Goal: Transaction & Acquisition: Download file/media

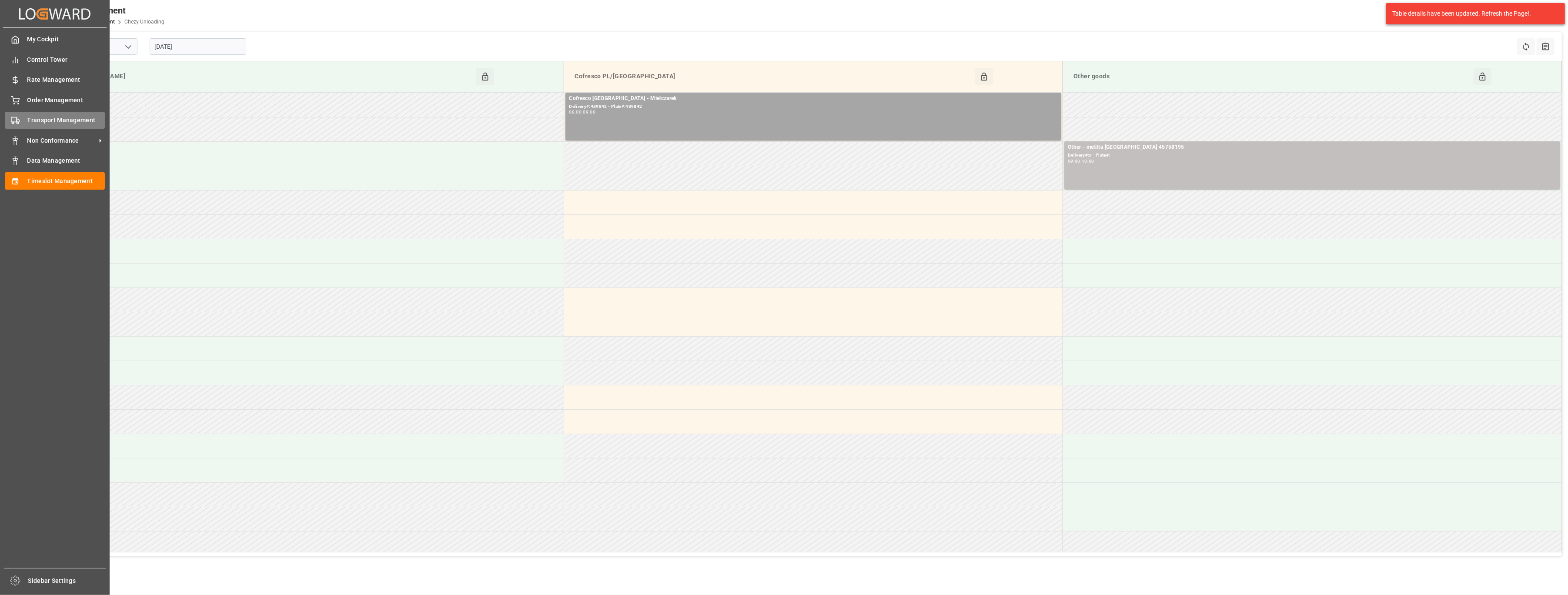
click at [31, 124] on span "Transport Management" at bounding box center [66, 120] width 78 height 9
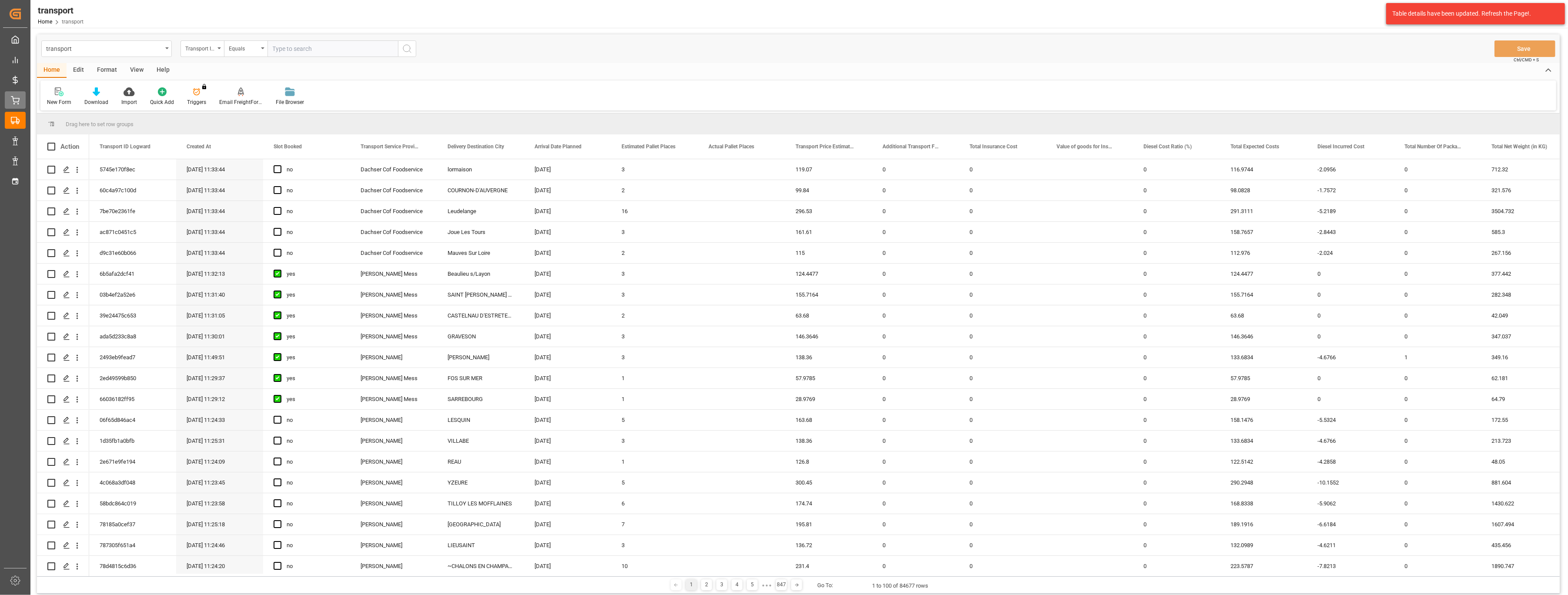
click at [15, 92] on div "Order Management Order Management" at bounding box center [15, 100] width 21 height 17
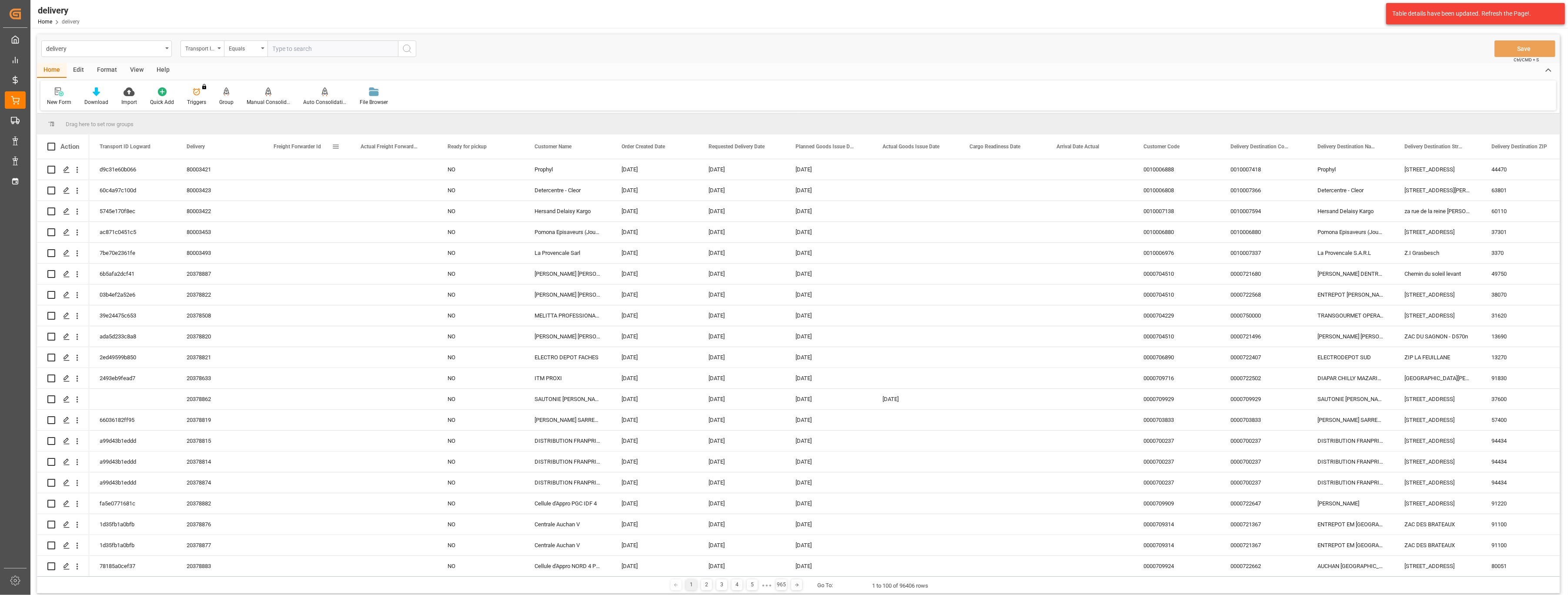
click at [336, 145] on span at bounding box center [335, 146] width 8 height 8
click at [379, 151] on span "filter" at bounding box center [386, 148] width 39 height 16
click at [352, 193] on input "Filter Value" at bounding box center [376, 193] width 85 height 18
click at [399, 169] on div "Equals" at bounding box center [372, 172] width 73 height 7
click at [351, 280] on span "Contains" at bounding box center [346, 283] width 22 height 7
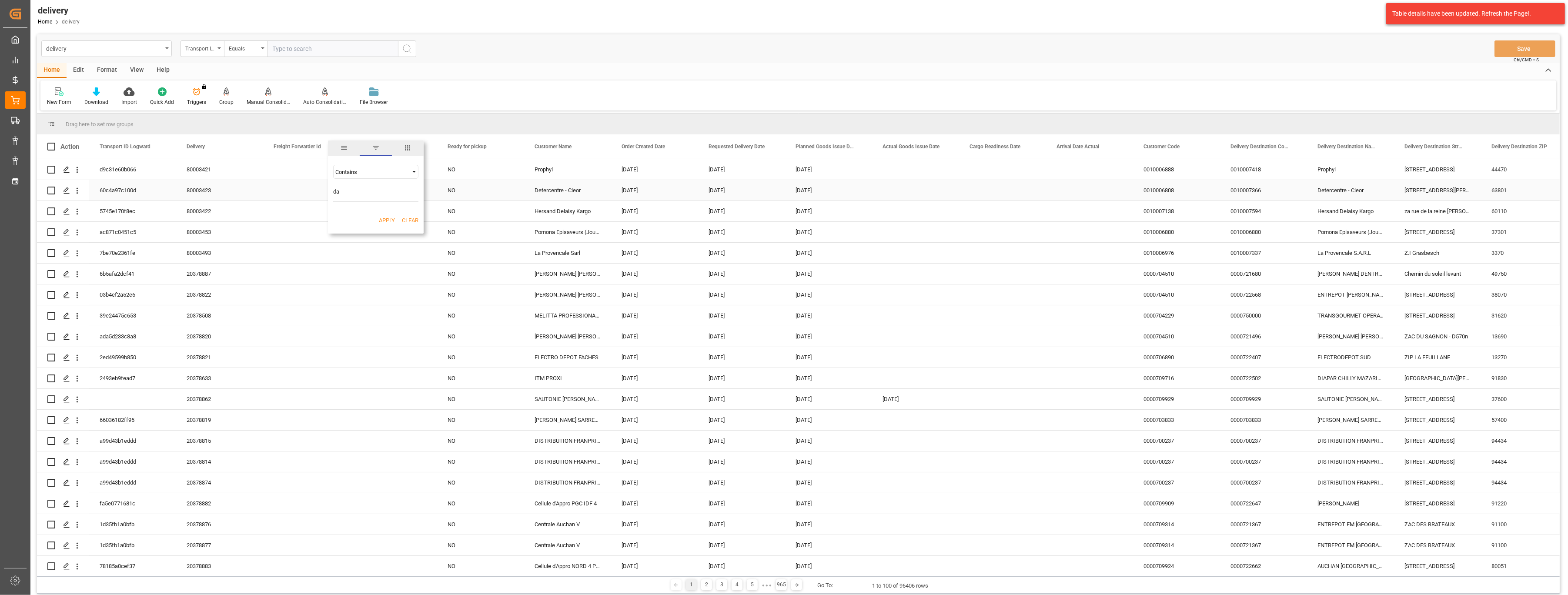
drag, startPoint x: 310, startPoint y: 190, endPoint x: 303, endPoint y: 190, distance: 7.0
click at [303, 190] on div "Drag here to set row groups Drag here to set column labels Action Transport ID …" at bounding box center [799, 345] width 1523 height 462
type input "DAC"
click at [385, 218] on button "Apply" at bounding box center [387, 220] width 16 height 9
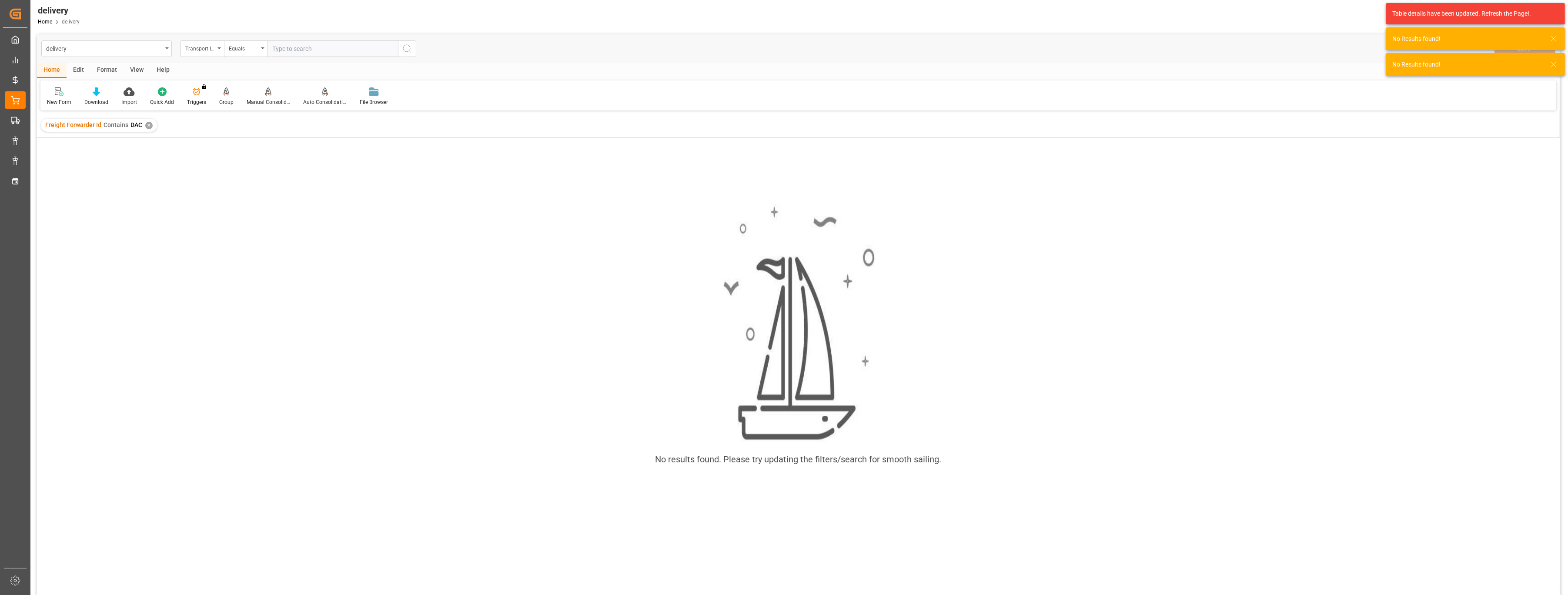
click at [151, 124] on div "Freight Forwarder Id Contains DAC ✕" at bounding box center [99, 125] width 116 height 13
click at [145, 124] on div "✕" at bounding box center [149, 125] width 7 height 7
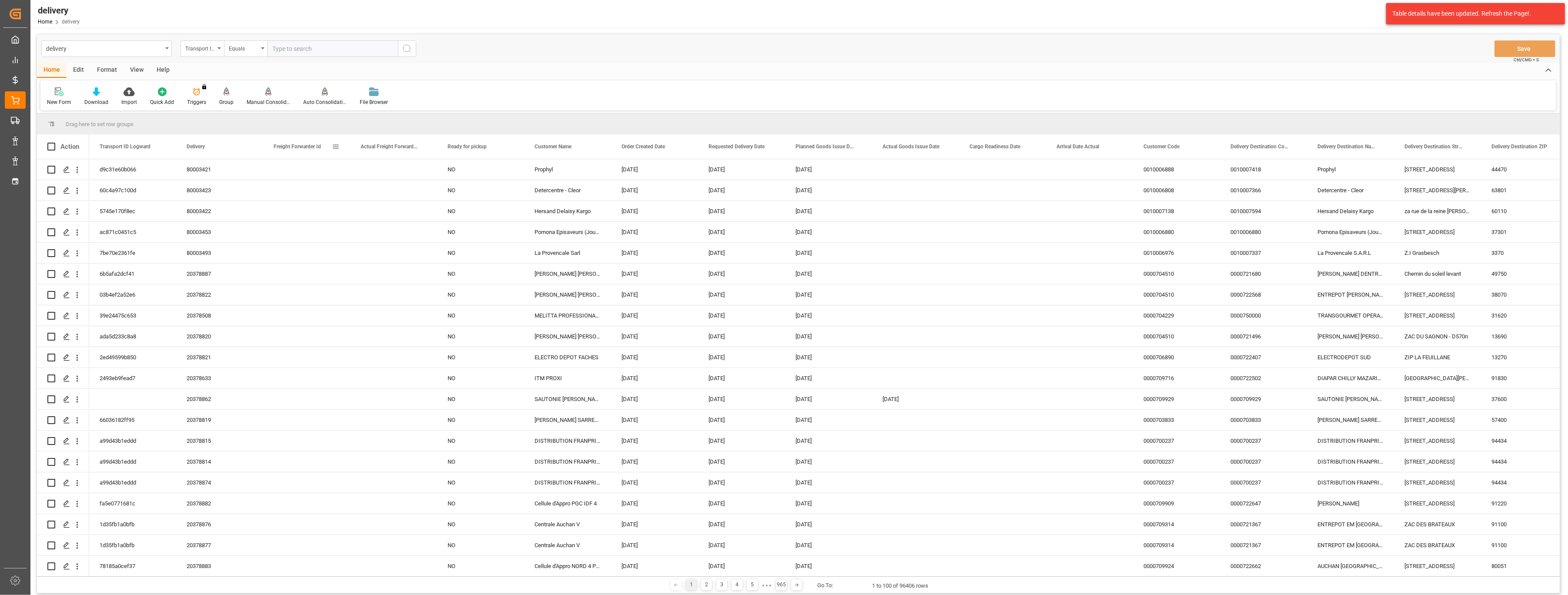
click at [304, 151] on div "Freight Forwarder Id" at bounding box center [303, 147] width 58 height 24
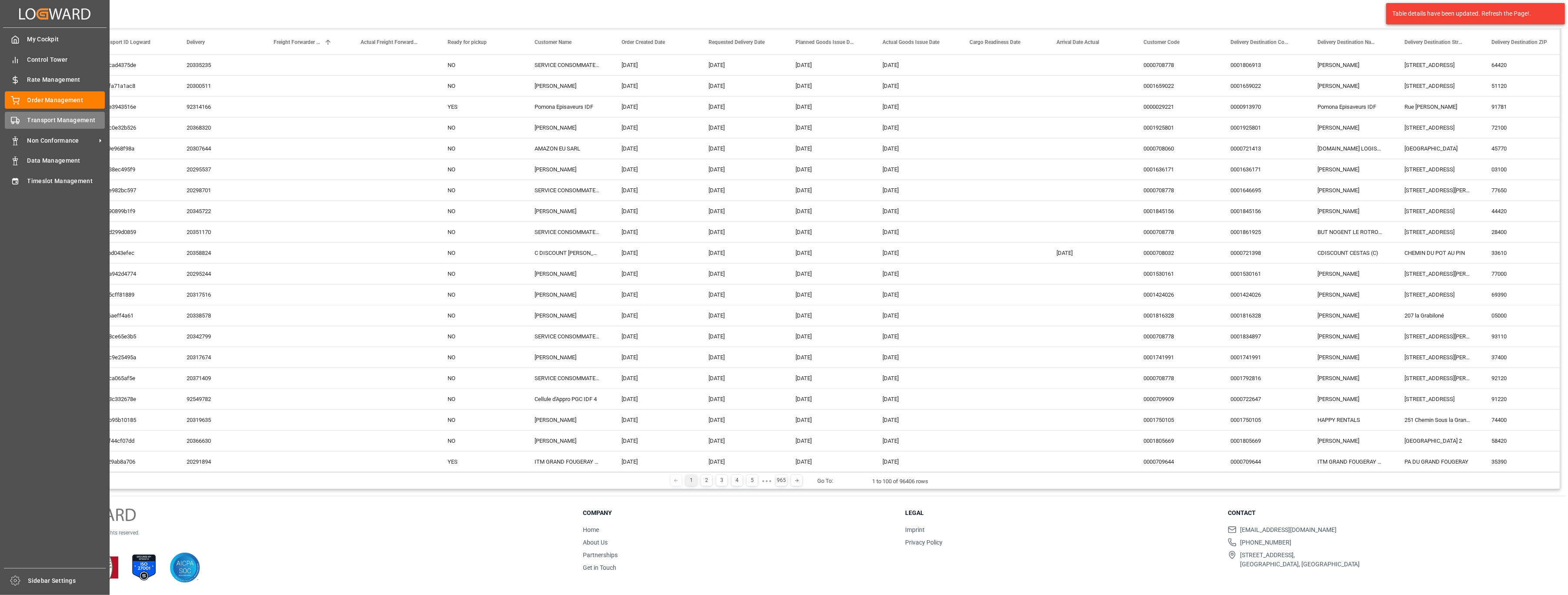
click at [27, 127] on div "Transport Management Transport Management" at bounding box center [55, 120] width 100 height 17
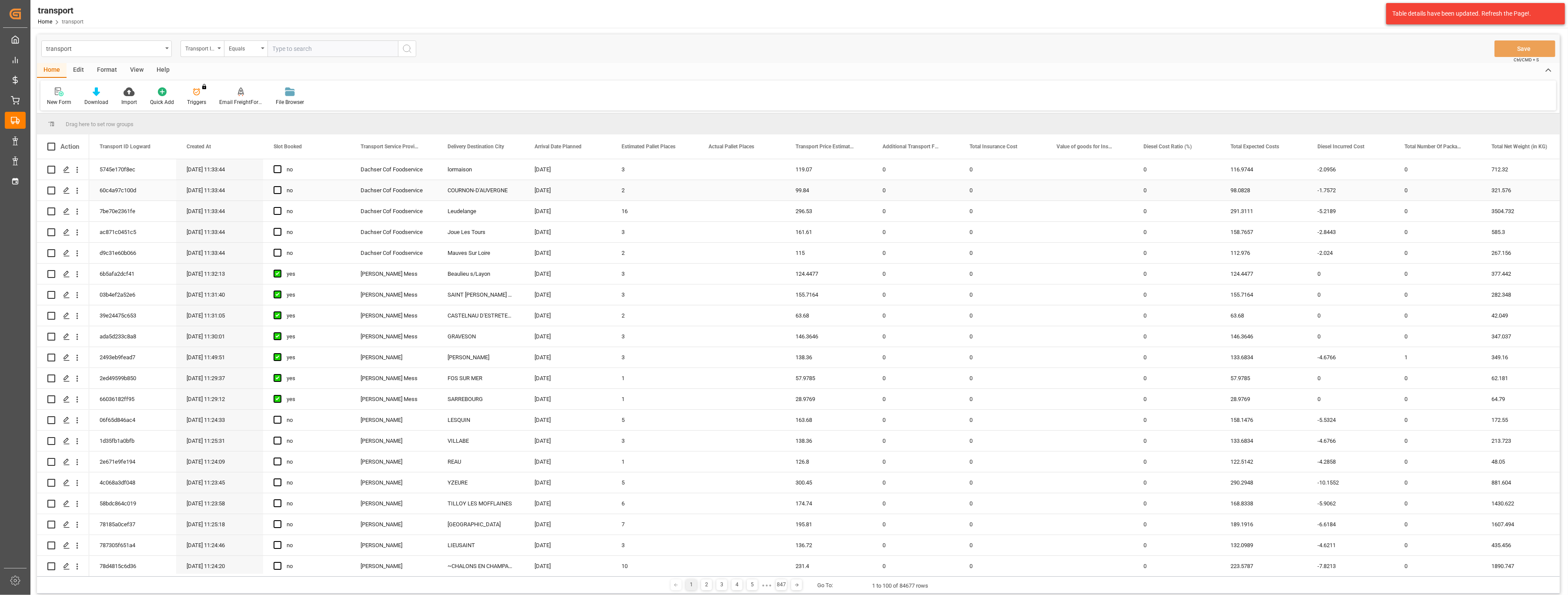
click at [374, 174] on div "Dachser Cof Foodservice" at bounding box center [393, 170] width 87 height 21
click at [0, 0] on span "Order Management" at bounding box center [0, 0] width 0 height 0
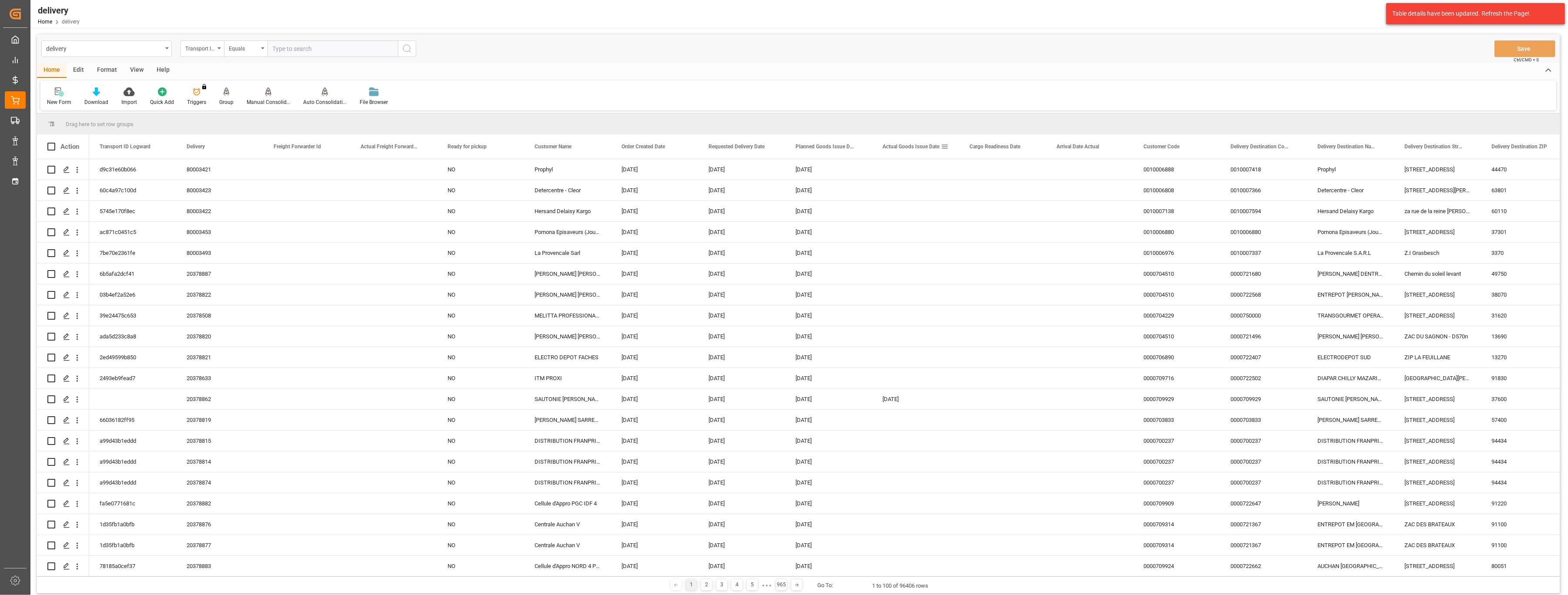
click at [887, 151] on div "Actual Goods Issue Date" at bounding box center [912, 147] width 58 height 24
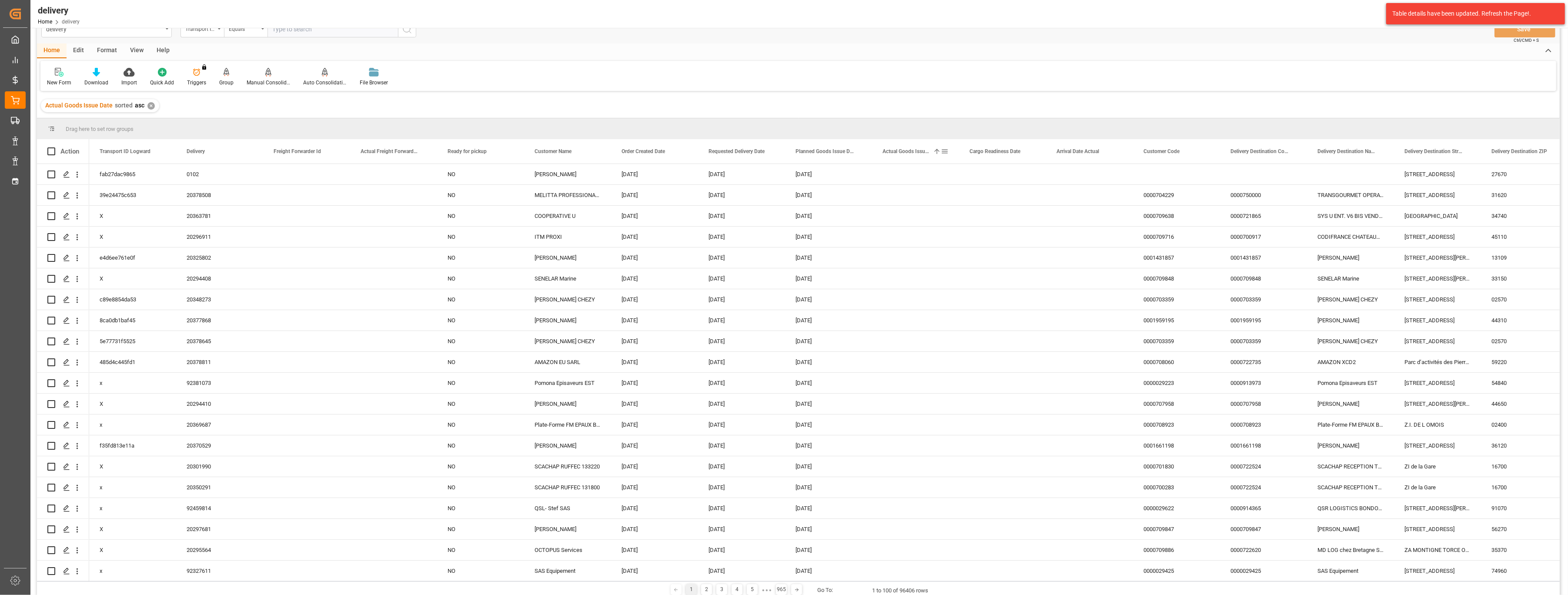
scroll to position [23, 0]
click at [887, 179] on div "Press SPACE to select this row." at bounding box center [915, 171] width 87 height 21
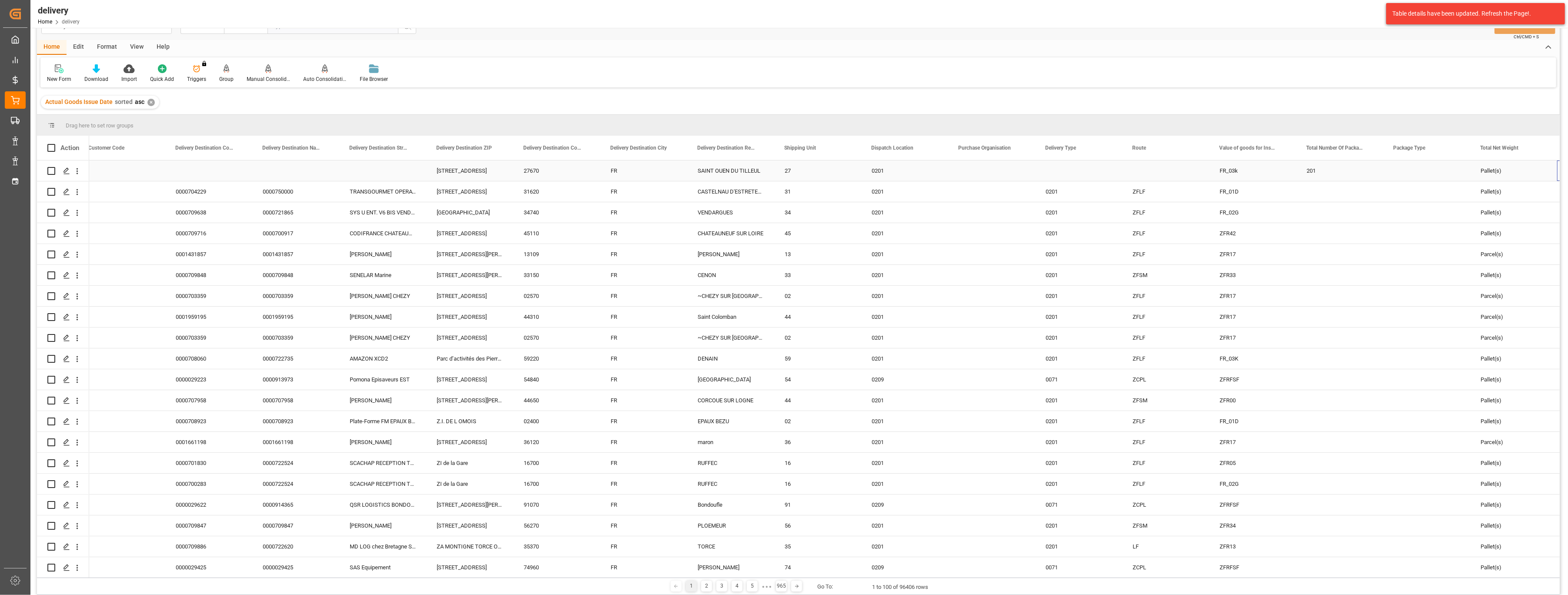
scroll to position [0, 0]
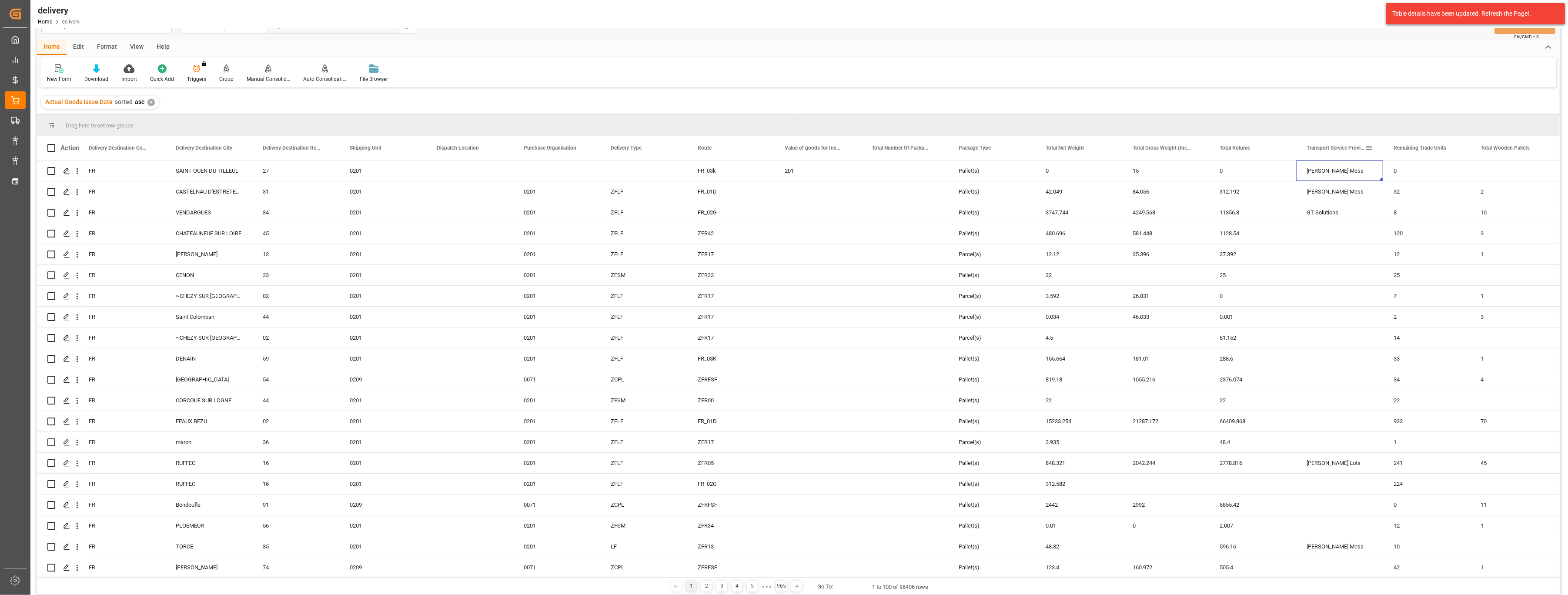
click at [1367, 150] on span at bounding box center [1368, 148] width 8 height 8
click at [1379, 195] on input "Filter Value" at bounding box center [1409, 195] width 85 height 18
type input "Dachser Cof Foodservice"
click at [1412, 222] on button "Apply" at bounding box center [1419, 221] width 16 height 9
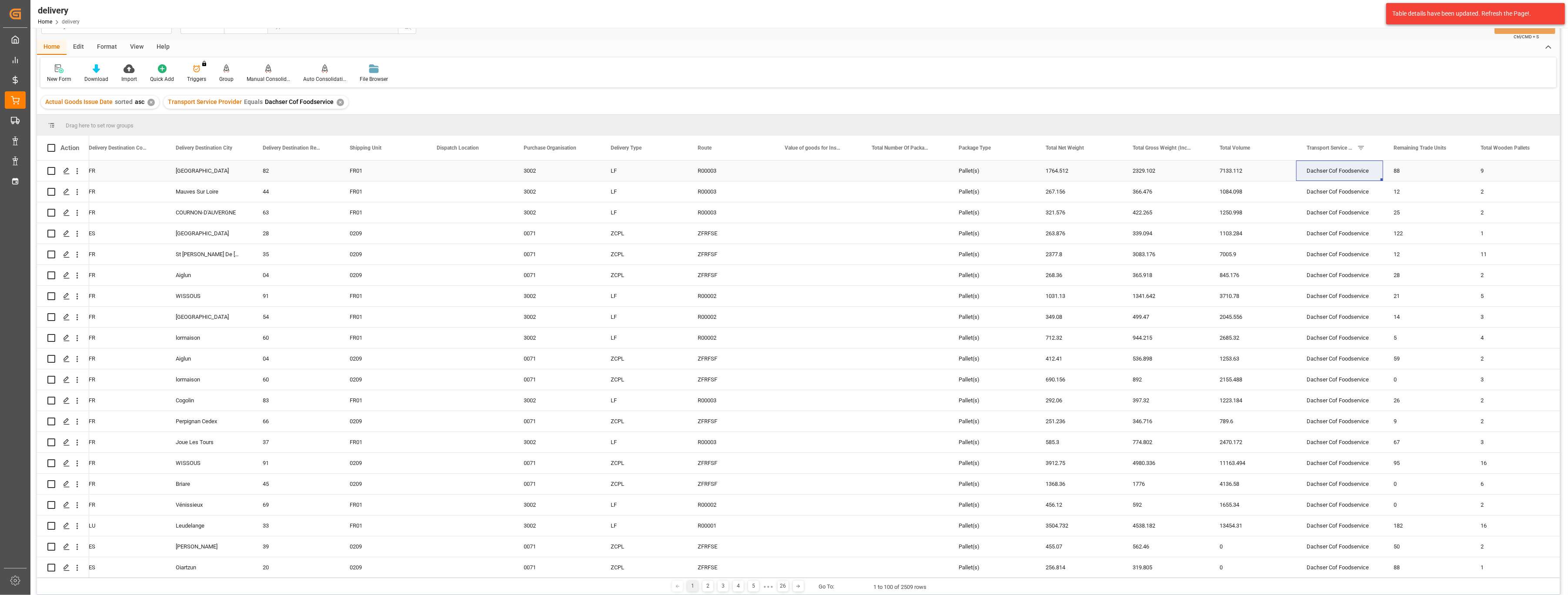
click at [838, 179] on div "Press SPACE to select this row." at bounding box center [817, 171] width 87 height 21
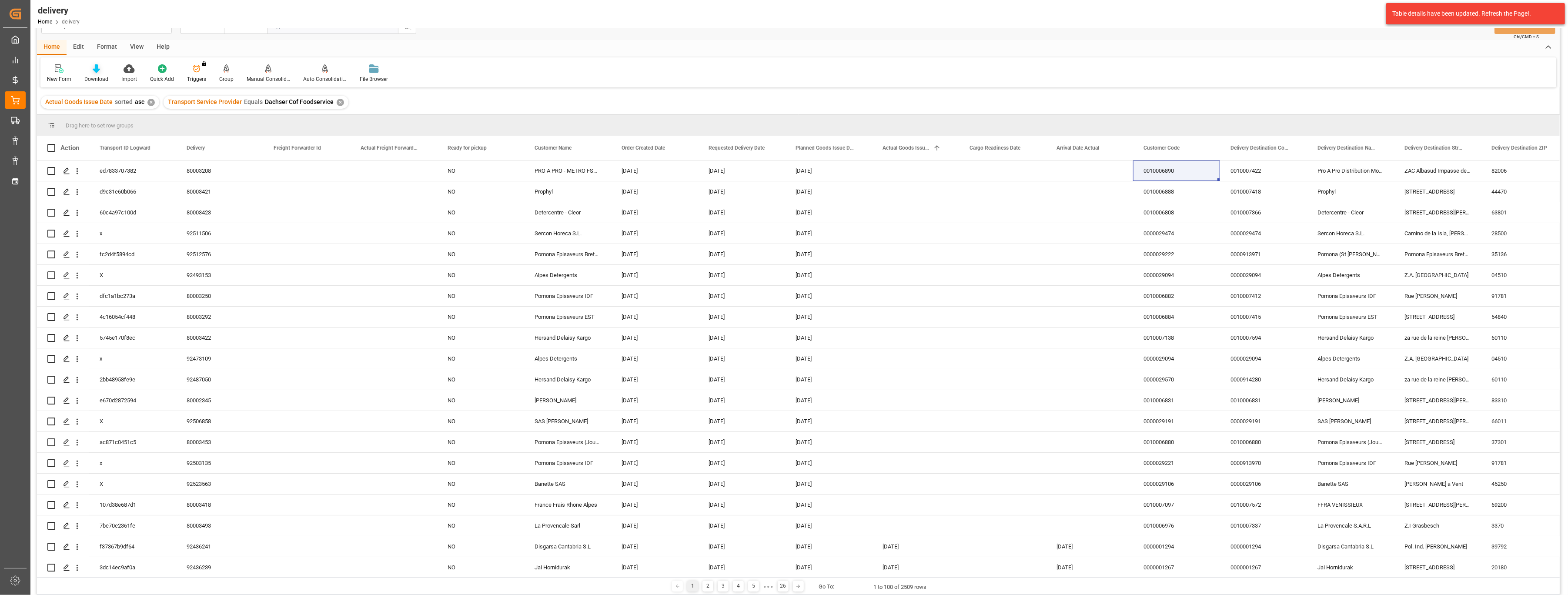
click at [93, 71] on icon at bounding box center [96, 69] width 7 height 9
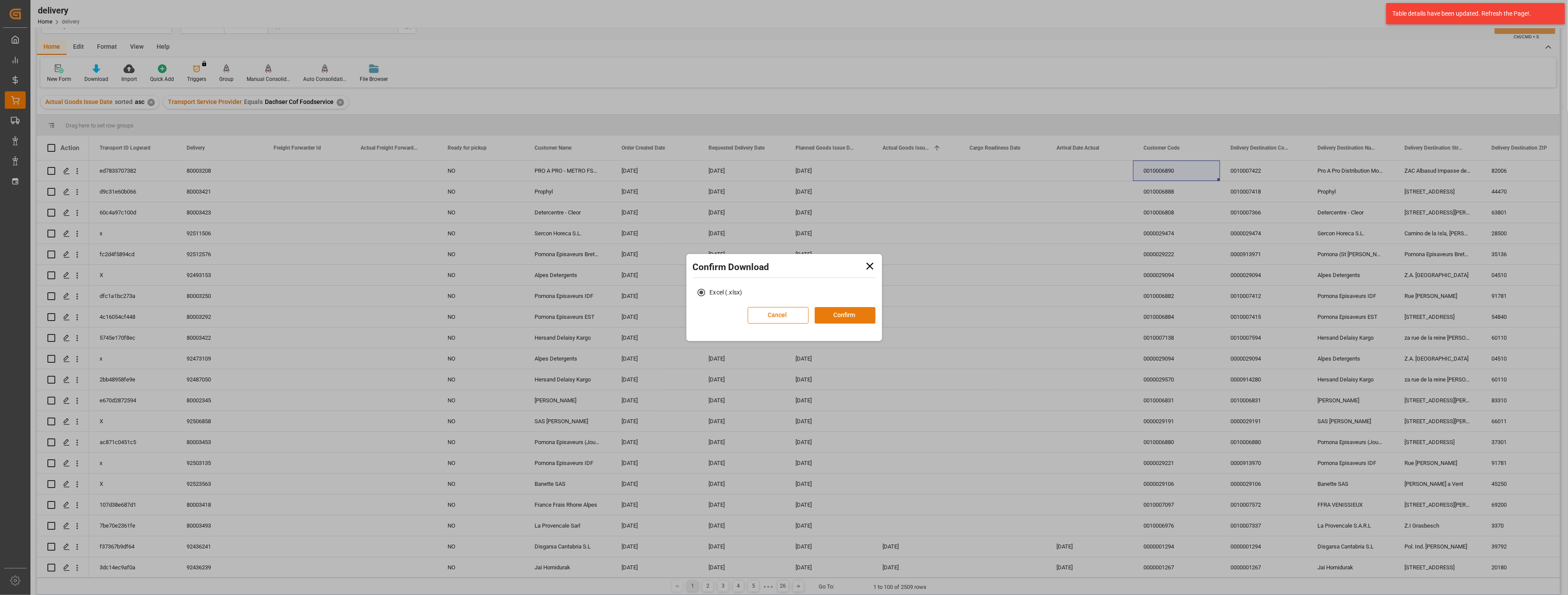
click at [838, 311] on button "Confirm" at bounding box center [845, 315] width 61 height 16
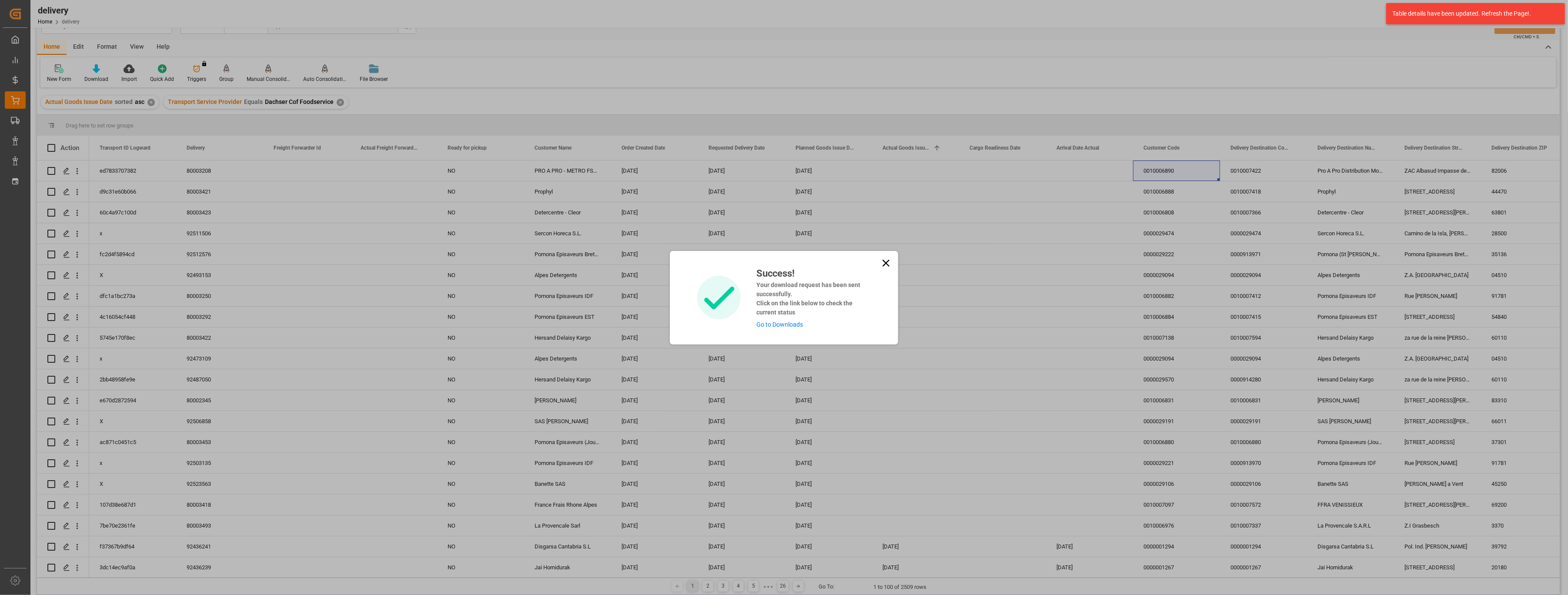
click at [759, 325] on link "Go to Downloads" at bounding box center [780, 324] width 46 height 7
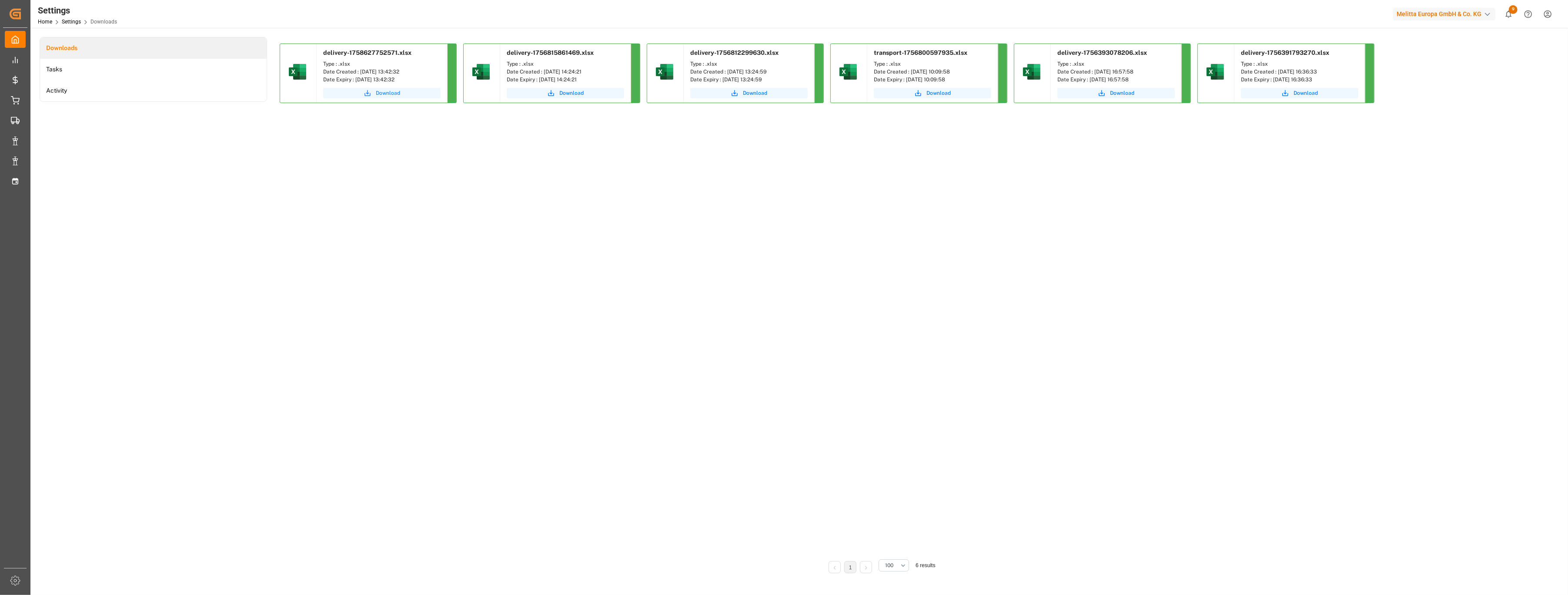
click at [375, 91] on button "Download" at bounding box center [382, 92] width 117 height 10
